Goal: Task Accomplishment & Management: Complete application form

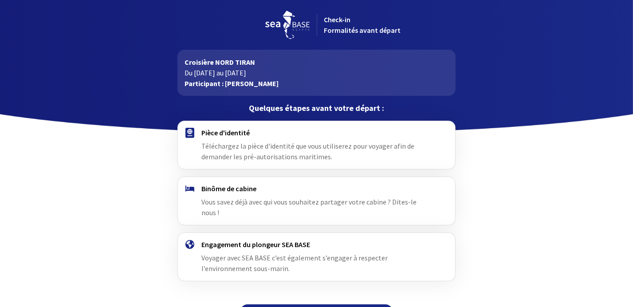
scroll to position [12, 0]
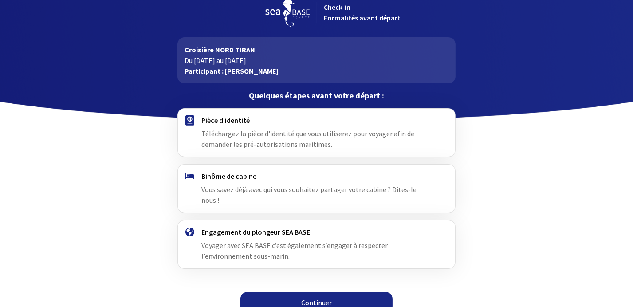
click at [310, 292] on link "Continuer" at bounding box center [316, 302] width 152 height 21
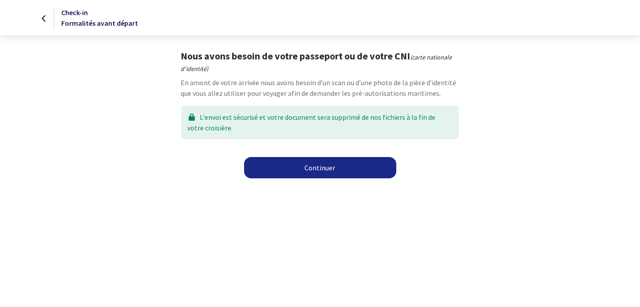
click at [311, 171] on link "Continuer" at bounding box center [320, 167] width 152 height 21
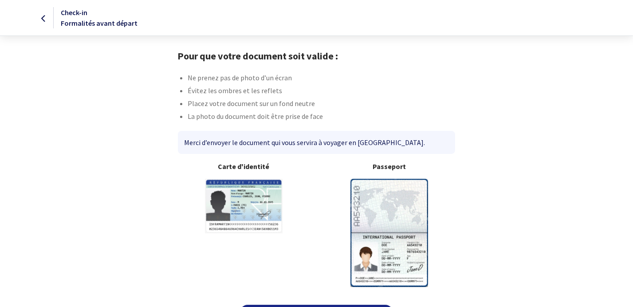
click at [106, 288] on body "Check-in Formalités avant départ Pour que votre document soit valide : Ne prene…" at bounding box center [316, 165] width 633 height 331
click at [374, 222] on img at bounding box center [389, 233] width 78 height 108
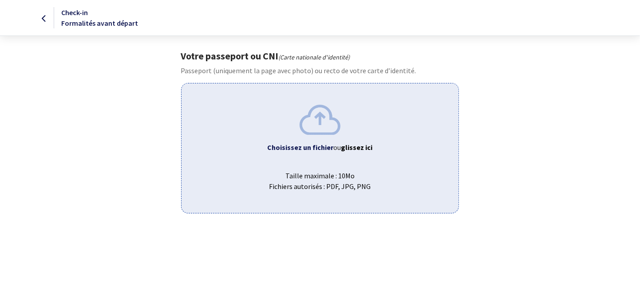
click at [312, 145] on b "Choisissez un fichier" at bounding box center [300, 147] width 66 height 9
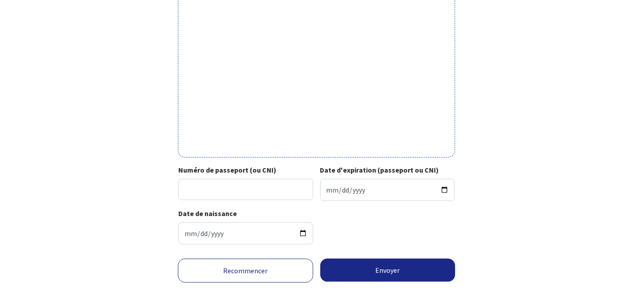
scroll to position [291, 0]
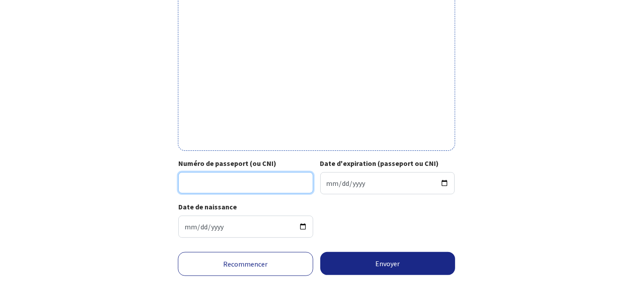
click at [207, 183] on input "Numéro de passeport (ou CNI)" at bounding box center [245, 182] width 135 height 21
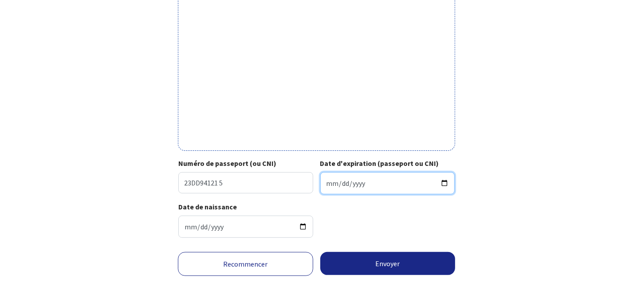
click at [362, 181] on input "Date d'expiration (passeport ou CNI)" at bounding box center [387, 183] width 135 height 22
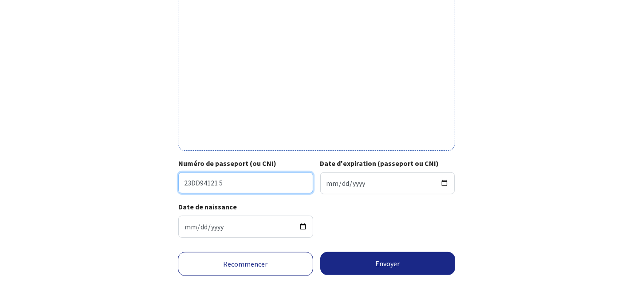
click at [220, 181] on input "23DD94121 5" at bounding box center [245, 182] width 135 height 21
type input "23DD94121"
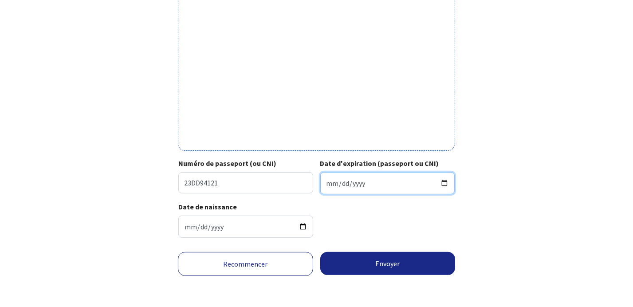
click at [334, 180] on input "Date d'expiration (passeport ou CNI)" at bounding box center [387, 183] width 135 height 22
click at [324, 185] on input "Date d'expiration (passeport ou CNI)" at bounding box center [387, 183] width 135 height 22
click at [326, 185] on input "Date d'expiration (passeport ou CNI)" at bounding box center [387, 183] width 135 height 22
click at [329, 185] on input "Date d'expiration (passeport ou CNI)" at bounding box center [387, 183] width 135 height 22
type input "2033-03-27"
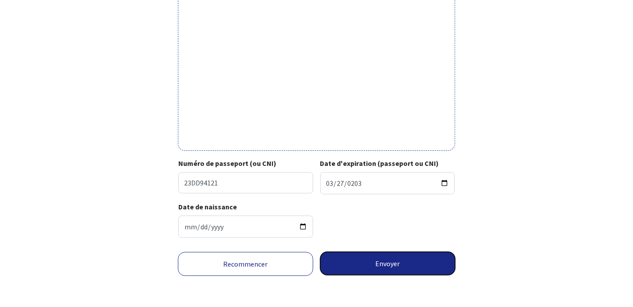
click at [368, 262] on button "Envoyer" at bounding box center [387, 263] width 135 height 23
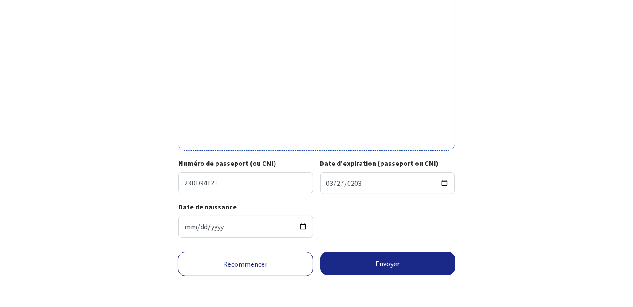
scroll to position [278, 0]
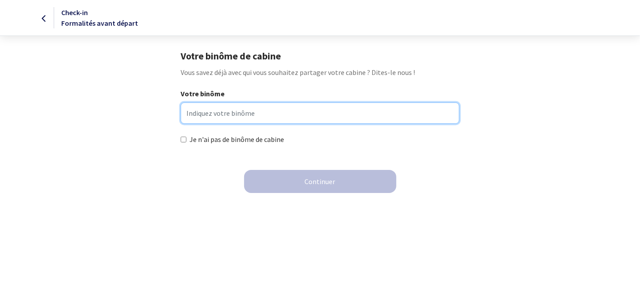
click at [201, 110] on input "Votre binôme" at bounding box center [320, 112] width 278 height 21
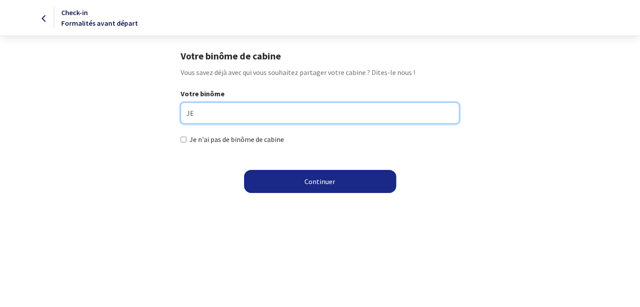
drag, startPoint x: 197, startPoint y: 112, endPoint x: 186, endPoint y: 112, distance: 10.2
click at [186, 112] on input "JE" at bounding box center [320, 112] width 278 height 21
drag, startPoint x: 214, startPoint y: 118, endPoint x: 179, endPoint y: 112, distance: 35.9
click at [179, 112] on div "Votre binôme jE C" at bounding box center [319, 111] width 292 height 46
drag, startPoint x: 226, startPoint y: 113, endPoint x: 185, endPoint y: 114, distance: 41.3
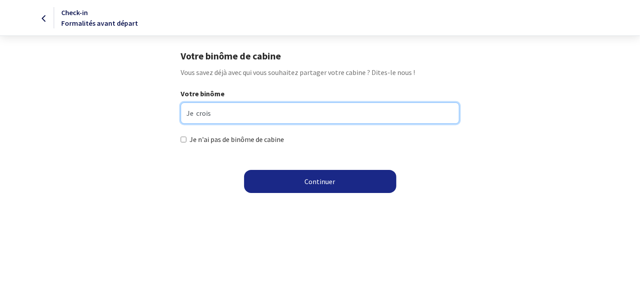
click at [185, 114] on input "Je crois" at bounding box center [320, 112] width 278 height 21
click at [197, 116] on input "Couisantien Brice" at bounding box center [320, 112] width 278 height 21
click at [241, 113] on input "Cousantien Brice" at bounding box center [320, 112] width 278 height 21
type input "Cousantien Brice si il est toujours sur le voyage"
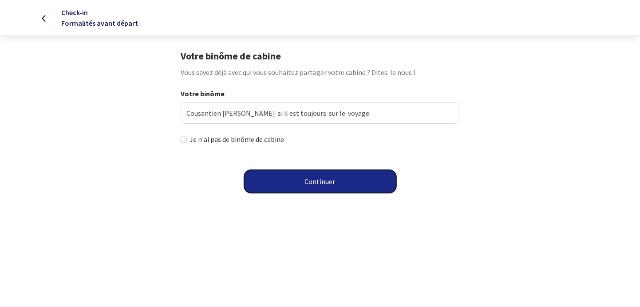
click at [302, 180] on button "Continuer" at bounding box center [320, 181] width 152 height 23
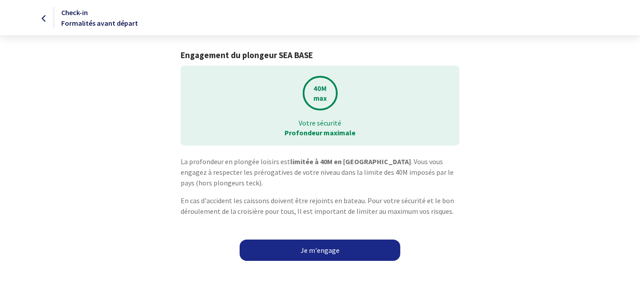
click at [298, 246] on link "Je m'engage" at bounding box center [320, 250] width 161 height 21
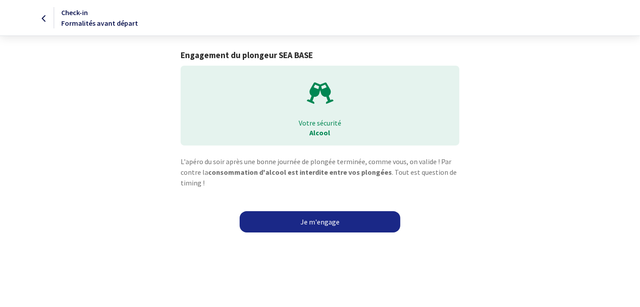
click at [311, 222] on link "Je m'engage" at bounding box center [320, 221] width 161 height 21
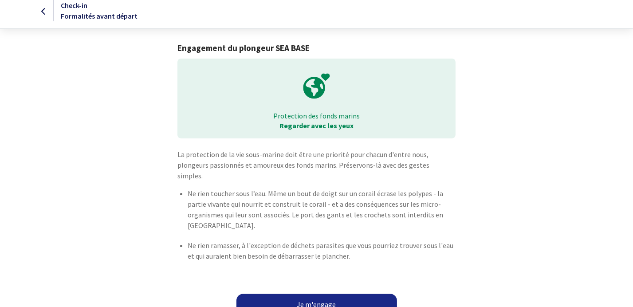
scroll to position [9, 0]
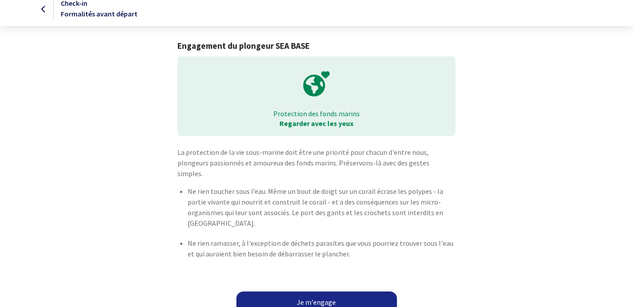
click at [324, 291] on link "Je m'engage" at bounding box center [316, 301] width 161 height 21
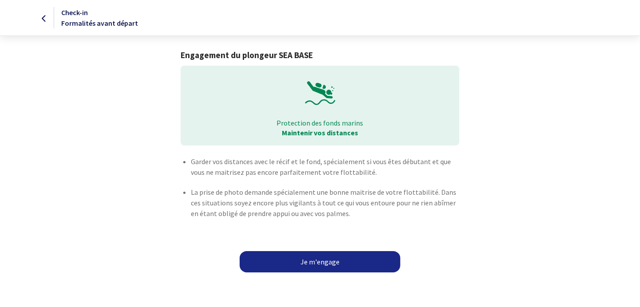
click at [320, 259] on link "Je m'engage" at bounding box center [320, 261] width 161 height 21
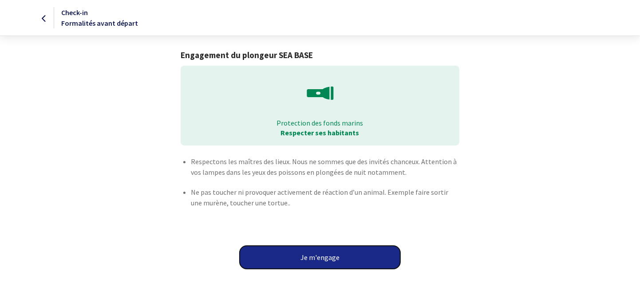
click at [312, 259] on button "Je m'engage" at bounding box center [320, 257] width 161 height 23
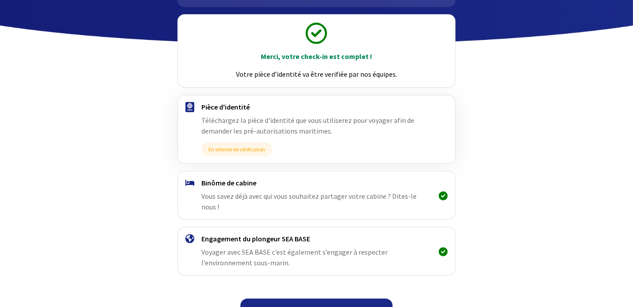
scroll to position [95, 0]
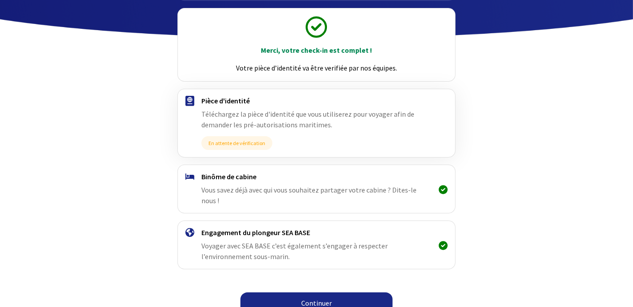
click at [327, 292] on link "Continuer" at bounding box center [316, 302] width 152 height 21
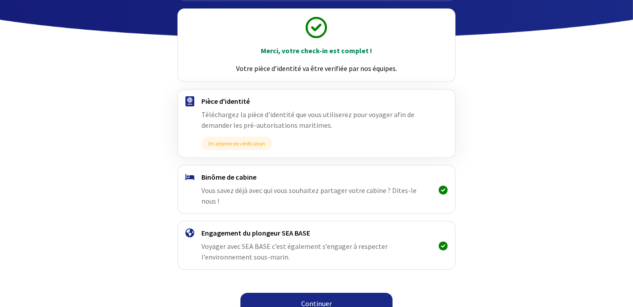
scroll to position [95, 0]
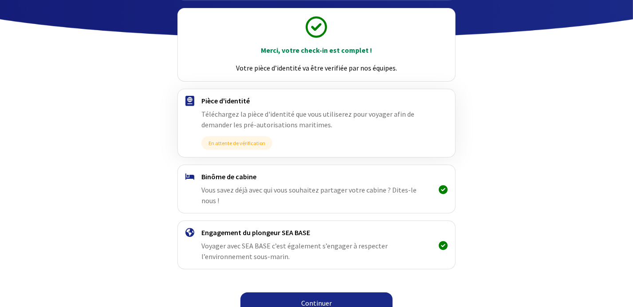
click at [307, 292] on link "Continuer" at bounding box center [316, 302] width 152 height 21
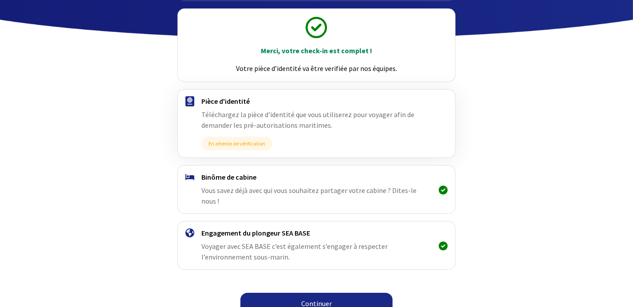
scroll to position [95, 0]
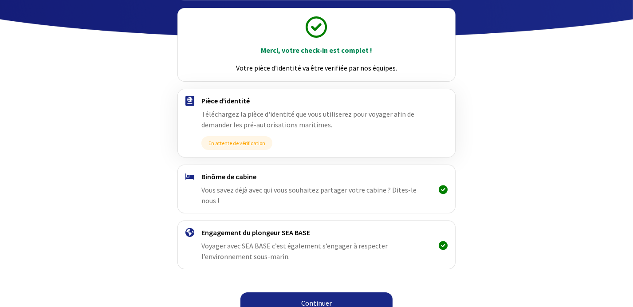
click at [316, 294] on link "Continuer" at bounding box center [316, 302] width 152 height 21
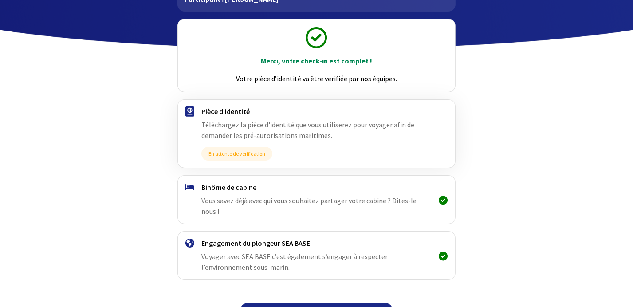
scroll to position [95, 0]
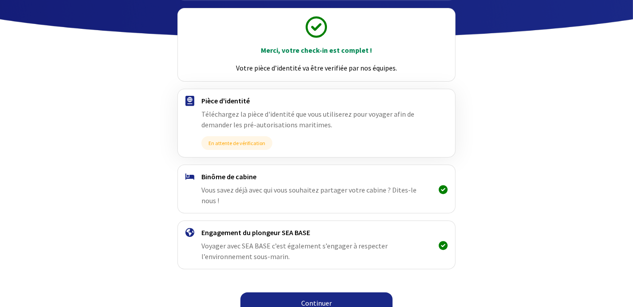
click at [311, 292] on link "Continuer" at bounding box center [316, 302] width 152 height 21
